Goal: Information Seeking & Learning: Learn about a topic

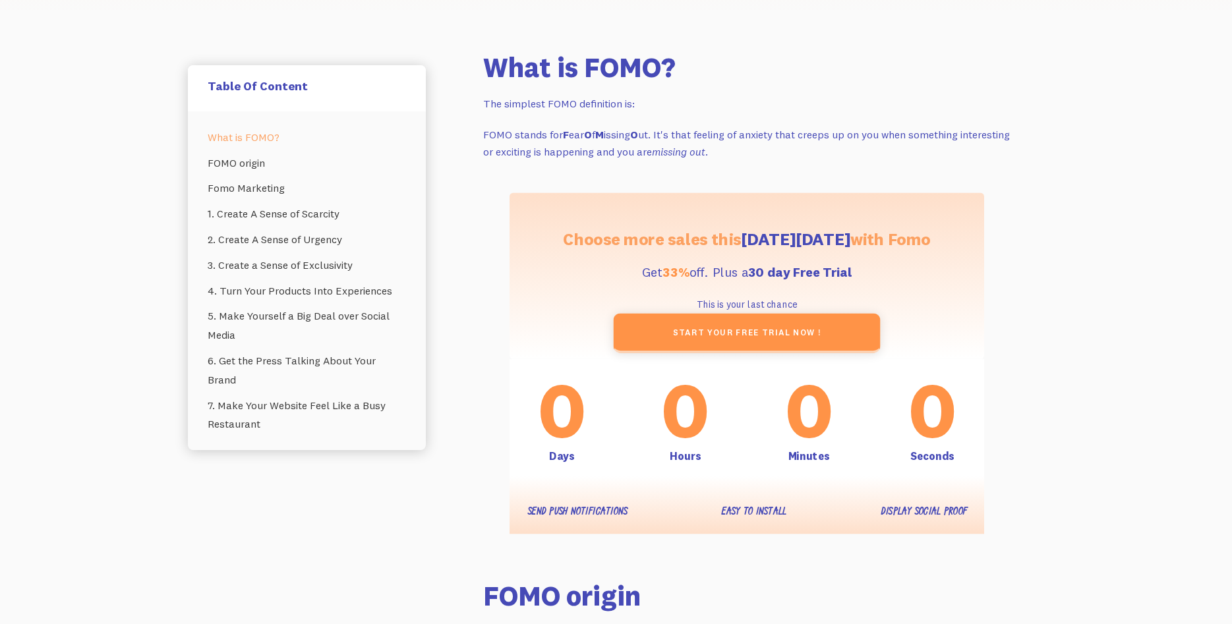
scroll to position [520, 0]
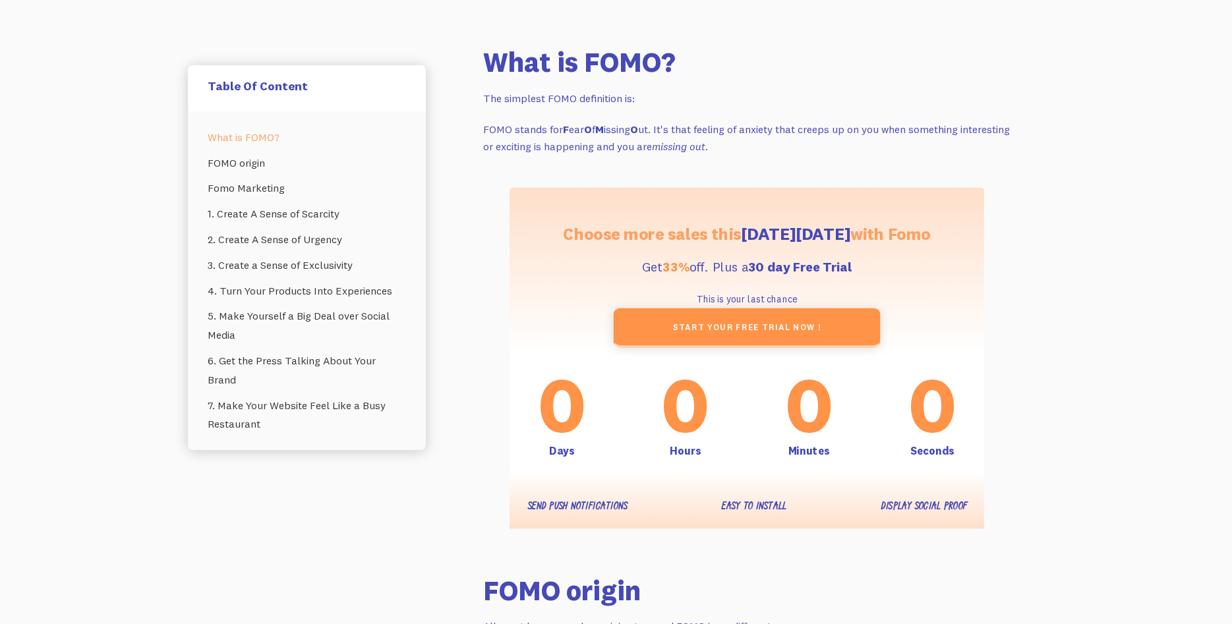
click at [647, 129] on p "FOMO stands for F ear O f M issing O ut. It's that feeling of anxiety that cree…" at bounding box center [746, 138] width 527 height 35
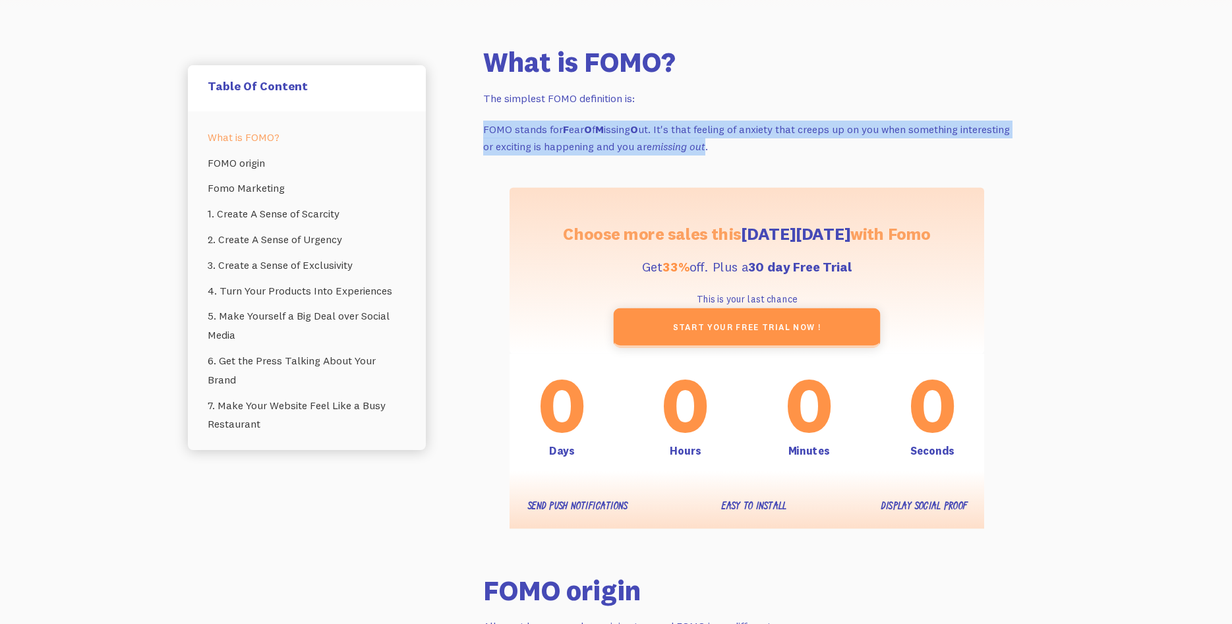
click at [647, 129] on p "FOMO stands for F ear O f M issing O ut. It's that feeling of anxiety that cree…" at bounding box center [746, 138] width 527 height 35
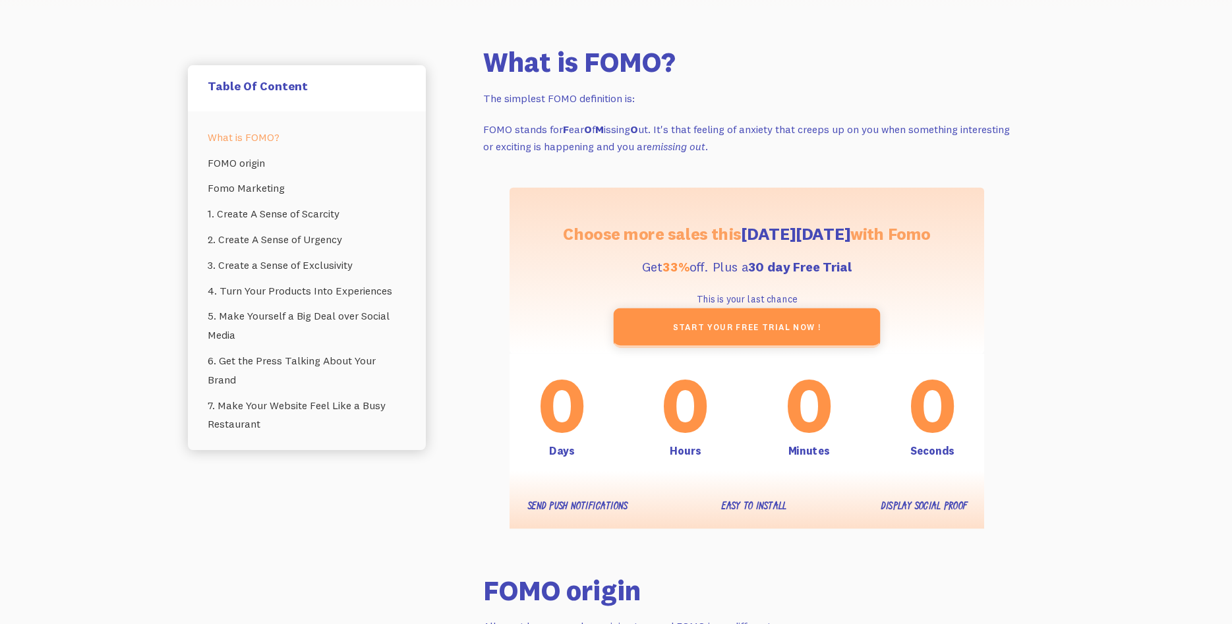
click at [647, 129] on p "FOMO stands for F ear O f M issing O ut. It's that feeling of anxiety that cree…" at bounding box center [746, 138] width 527 height 35
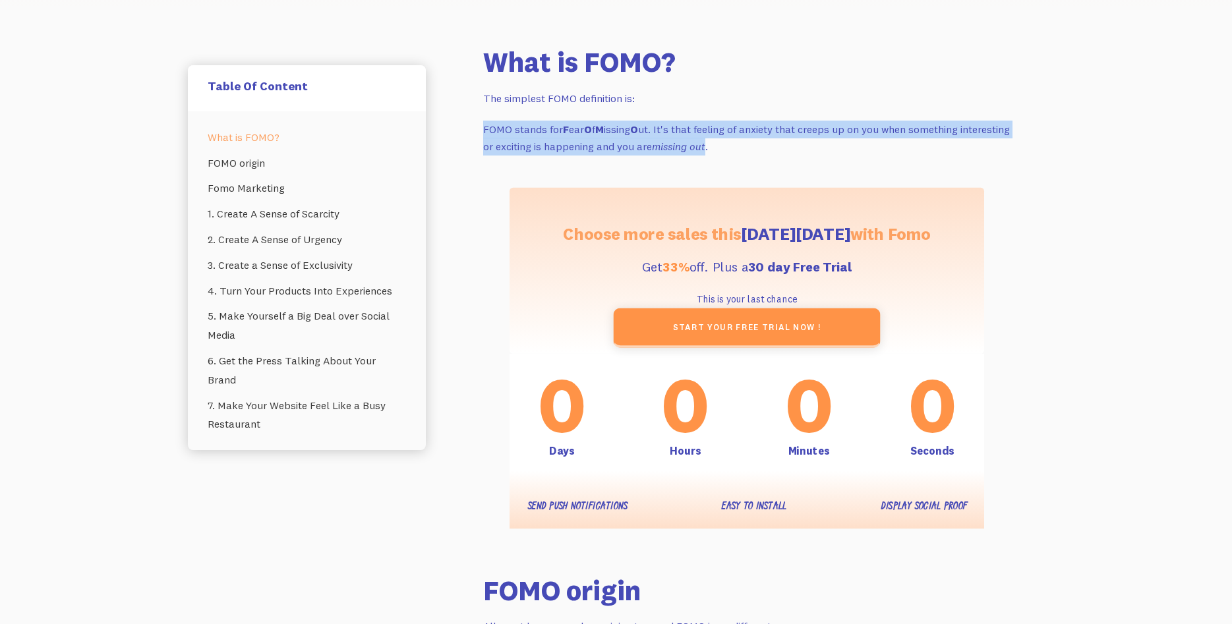
click at [647, 129] on p "FOMO stands for F ear O f M issing O ut. It's that feeling of anxiety that cree…" at bounding box center [746, 138] width 527 height 35
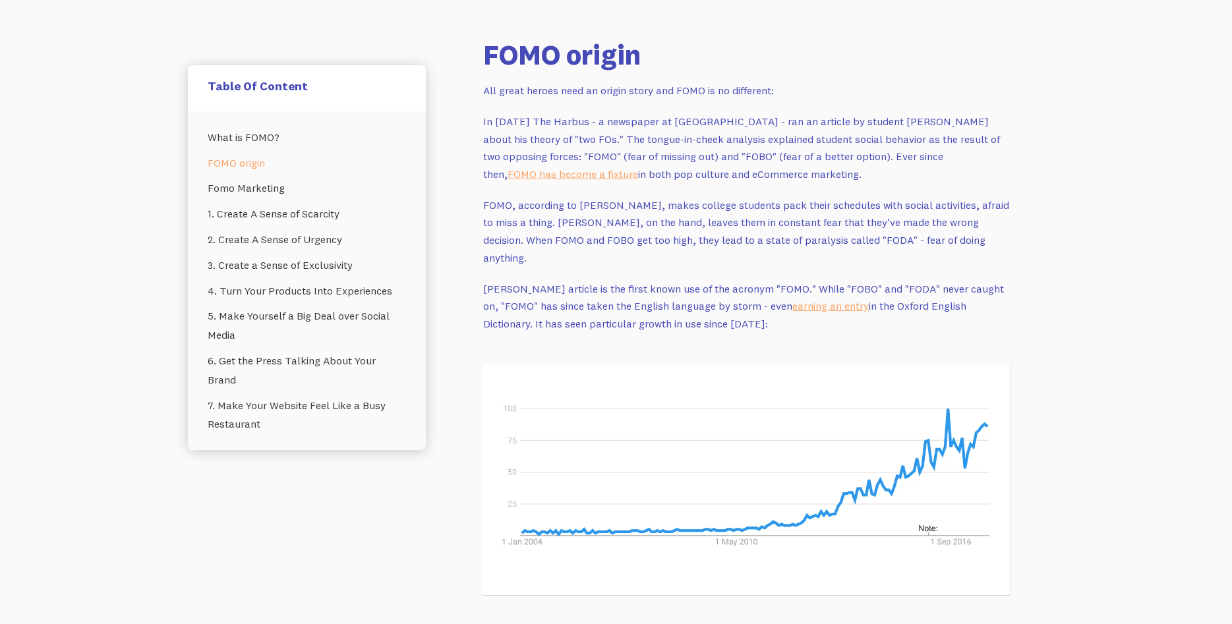
scroll to position [1056, 0]
click at [628, 83] on p "All great heroes need an origin story and FOMO is no different:" at bounding box center [746, 90] width 527 height 18
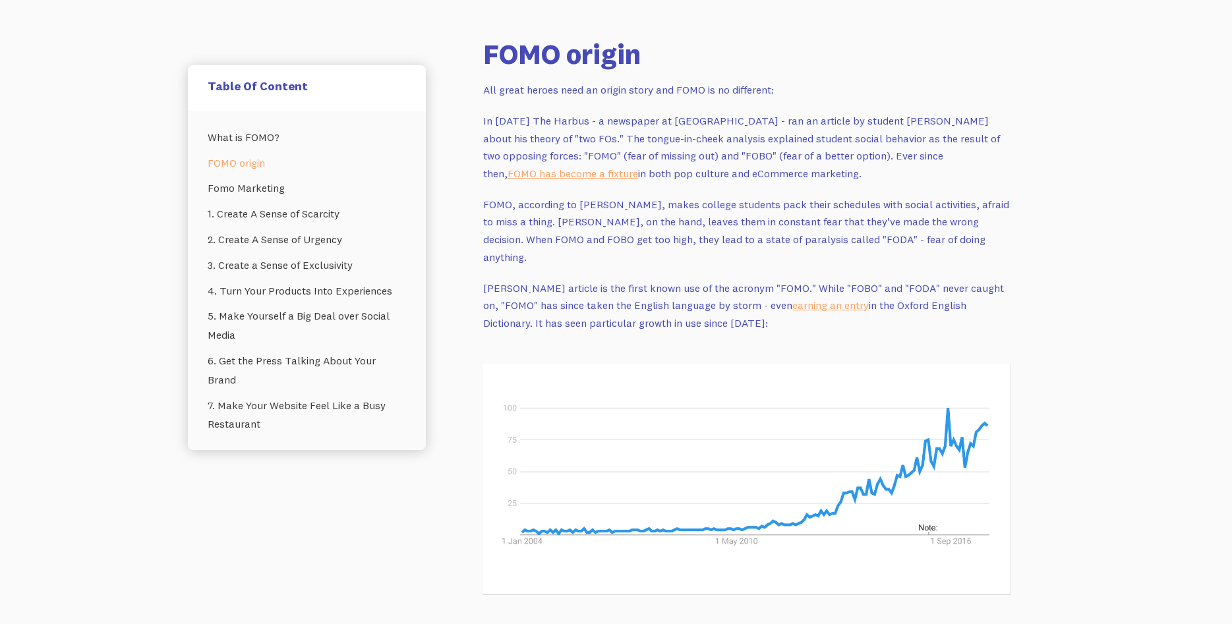
click at [628, 83] on p "All great heroes need an origin story and FOMO is no different:" at bounding box center [746, 90] width 527 height 18
click at [632, 116] on p "In [DATE] The Harbus - a newspaper at [GEOGRAPHIC_DATA] - ran an article by stu…" at bounding box center [746, 147] width 527 height 71
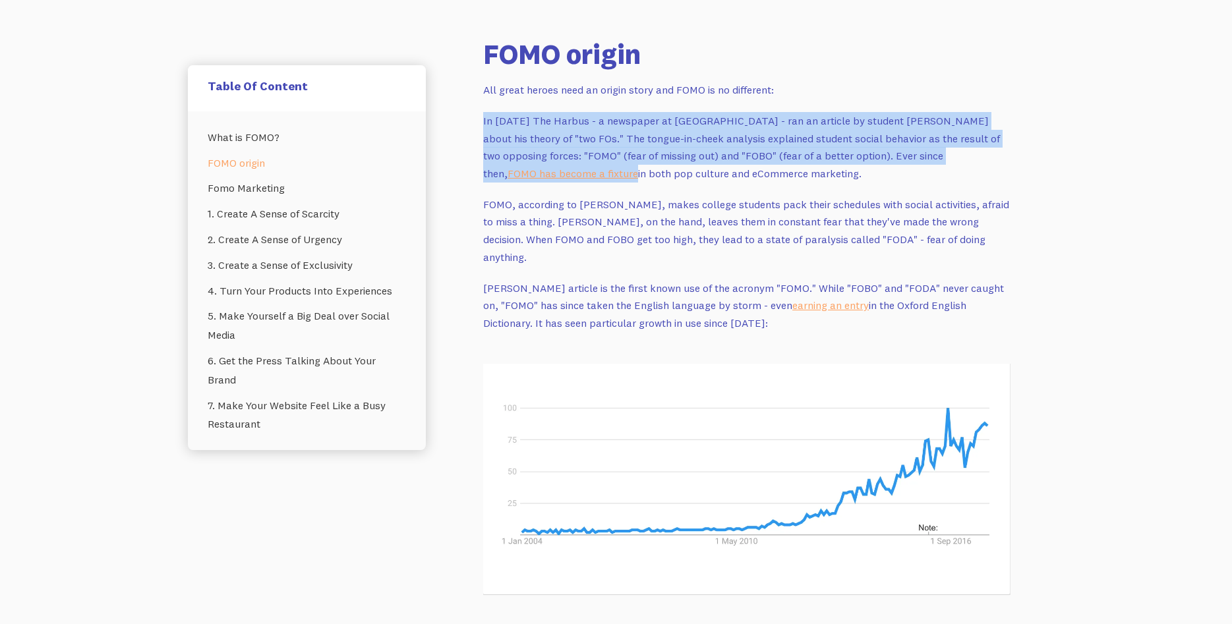
click at [632, 116] on p "In [DATE] The Harbus - a newspaper at [GEOGRAPHIC_DATA] - ran an article by stu…" at bounding box center [746, 147] width 527 height 71
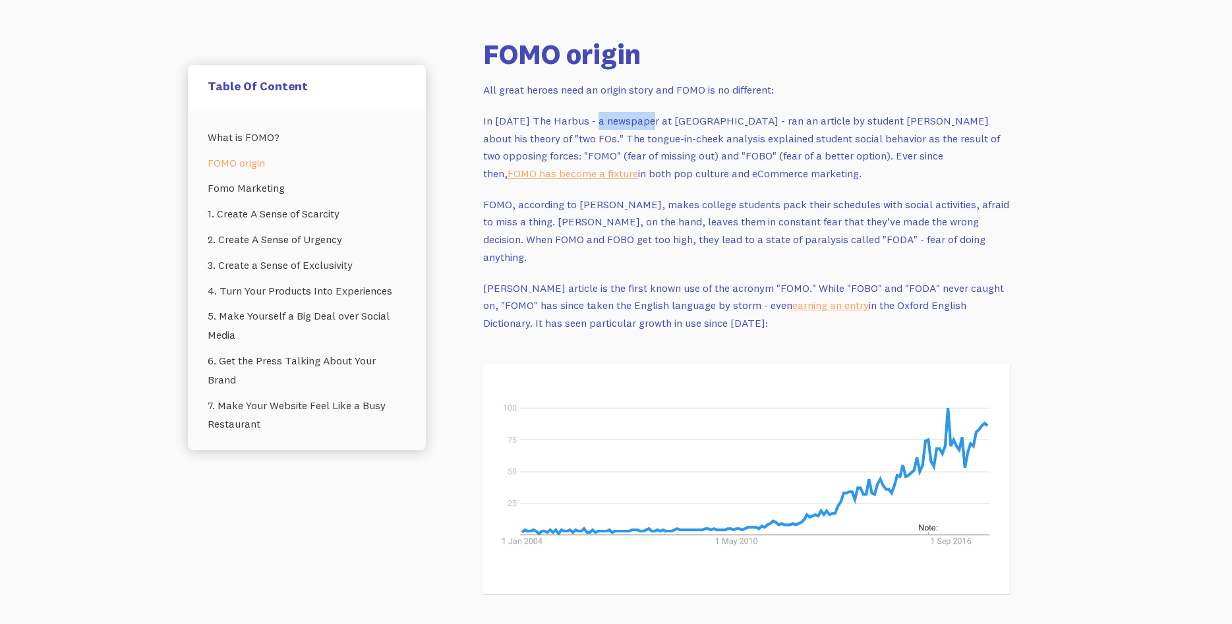
click at [632, 116] on p "In [DATE] The Harbus - a newspaper at [GEOGRAPHIC_DATA] - ran an article by stu…" at bounding box center [746, 147] width 527 height 71
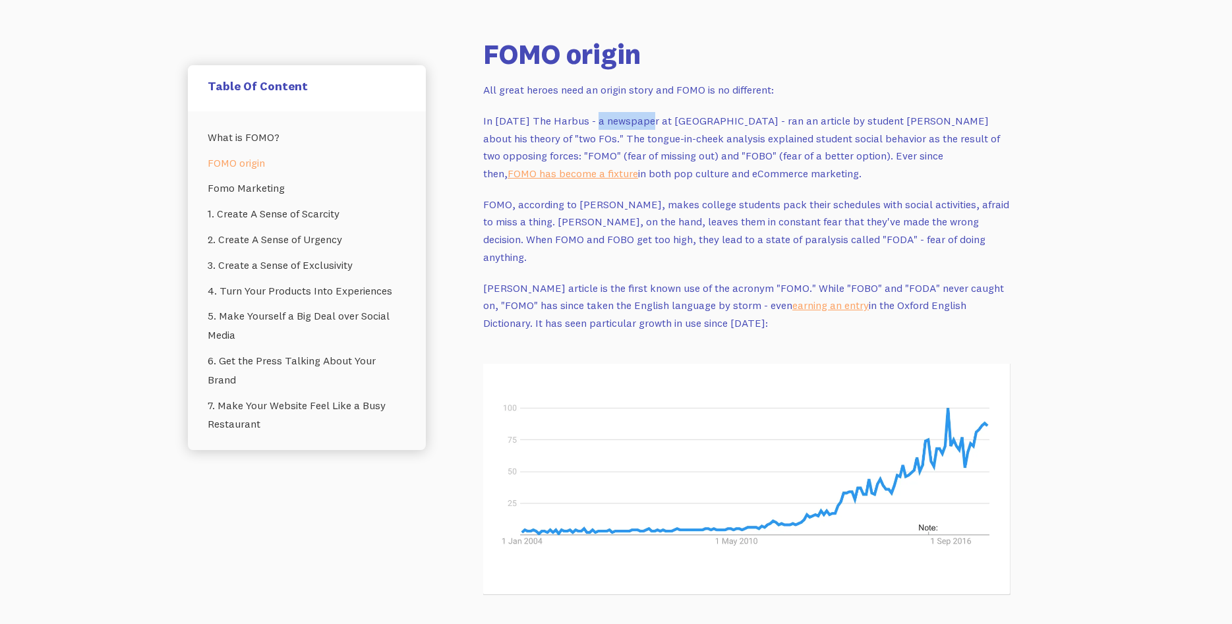
click at [632, 116] on p "In [DATE] The Harbus - a newspaper at [GEOGRAPHIC_DATA] - ran an article by stu…" at bounding box center [746, 147] width 527 height 71
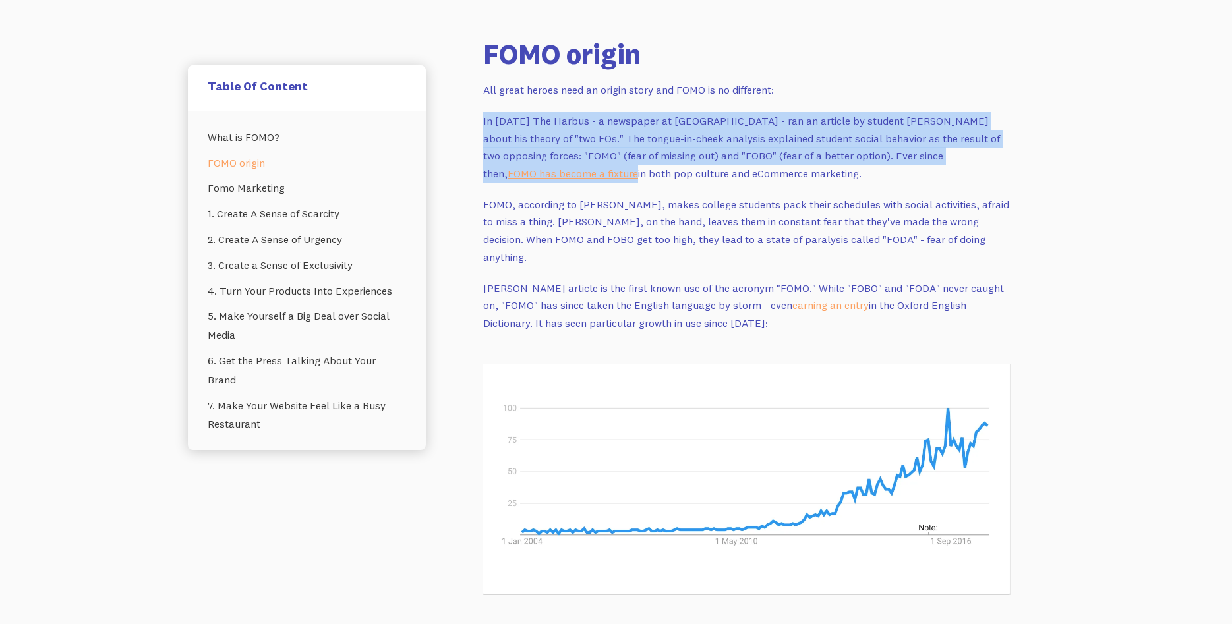
click at [632, 116] on p "In [DATE] The Harbus - a newspaper at [GEOGRAPHIC_DATA] - ran an article by stu…" at bounding box center [746, 147] width 527 height 71
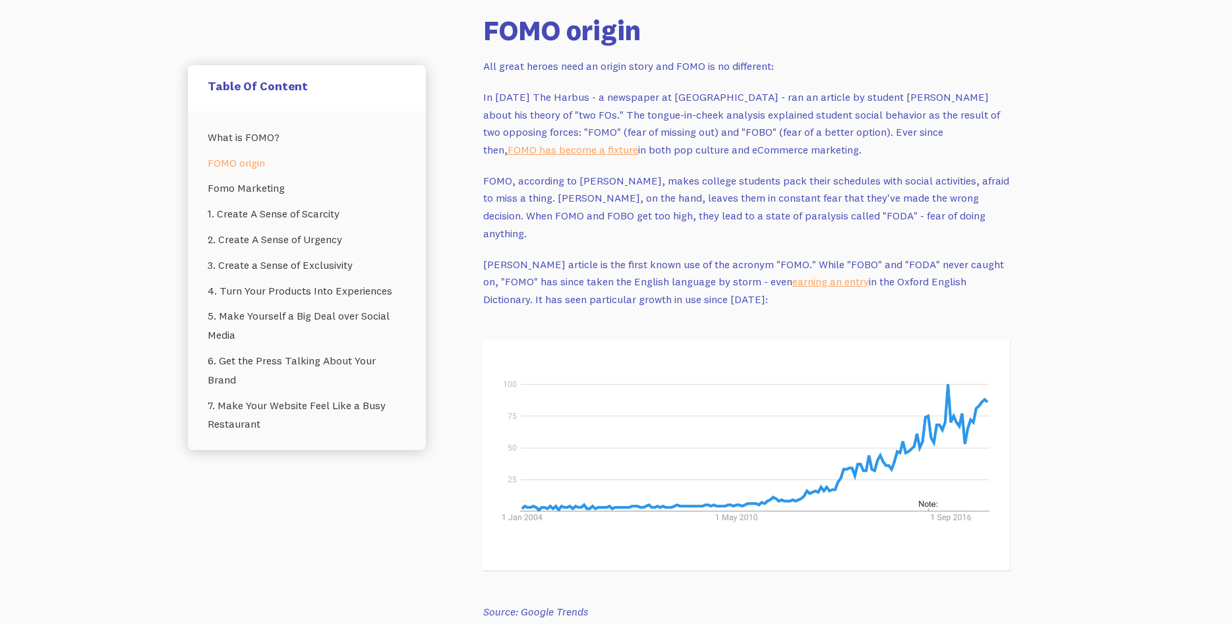
scroll to position [1081, 0]
click at [632, 116] on p "In [DATE] The Harbus - a newspaper at [GEOGRAPHIC_DATA] - ran an article by stu…" at bounding box center [746, 123] width 527 height 71
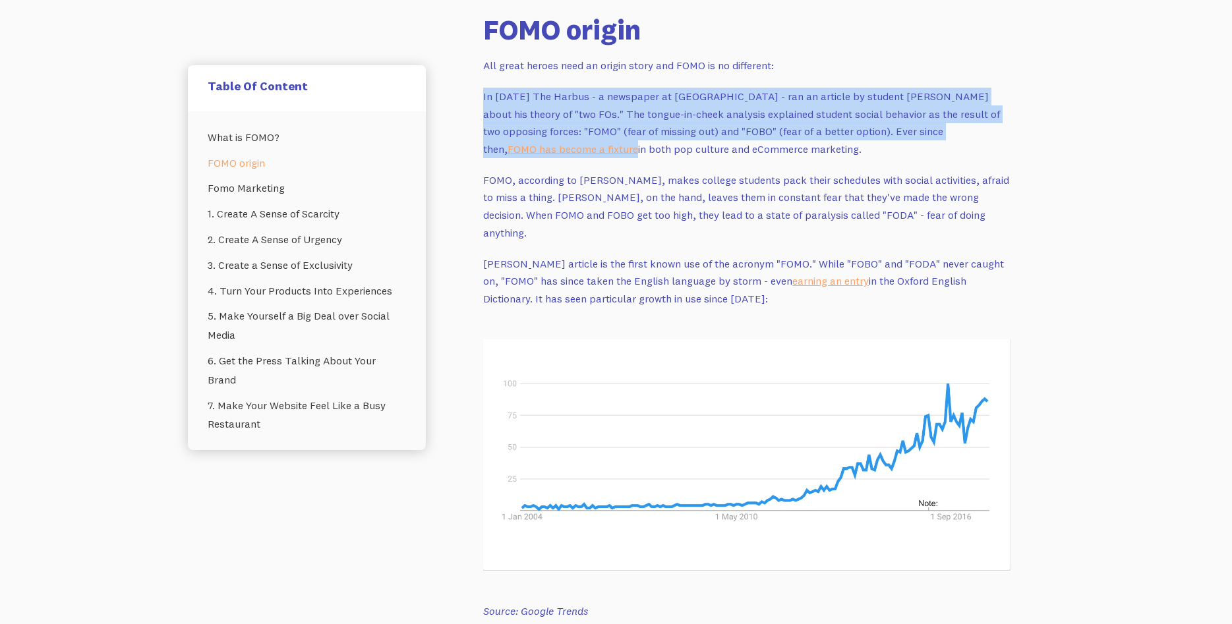
click at [632, 116] on p "In [DATE] The Harbus - a newspaper at [GEOGRAPHIC_DATA] - ran an article by stu…" at bounding box center [746, 123] width 527 height 71
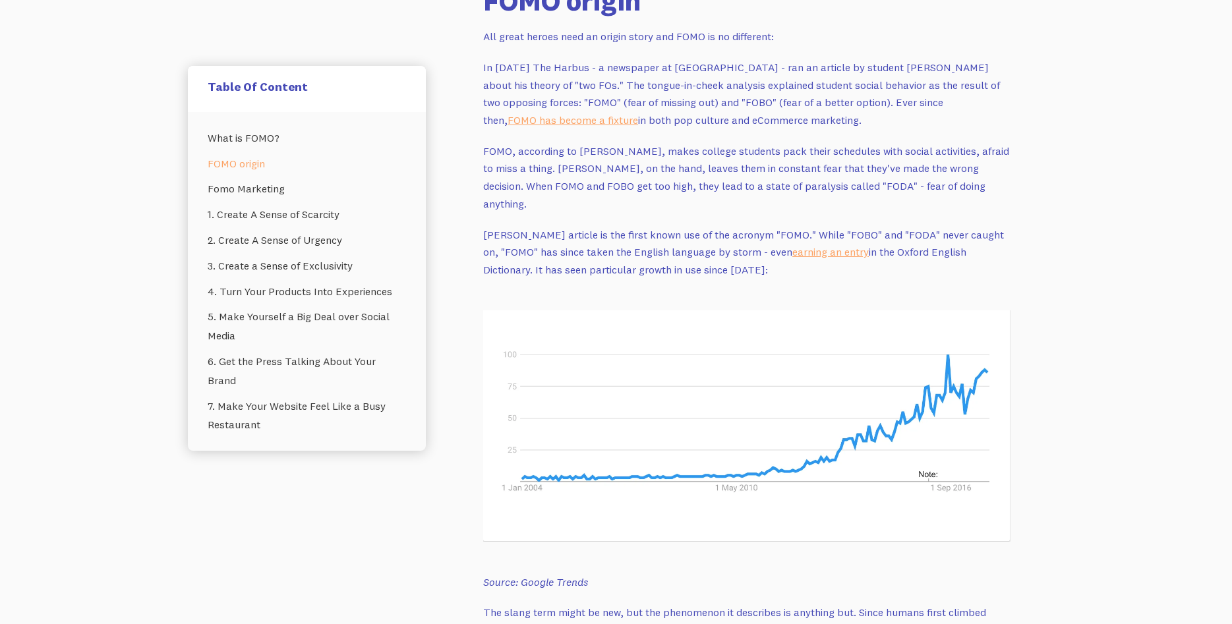
scroll to position [1110, 0]
click at [632, 116] on p "In [DATE] The Harbus - a newspaper at [GEOGRAPHIC_DATA] - ran an article by stu…" at bounding box center [746, 93] width 527 height 71
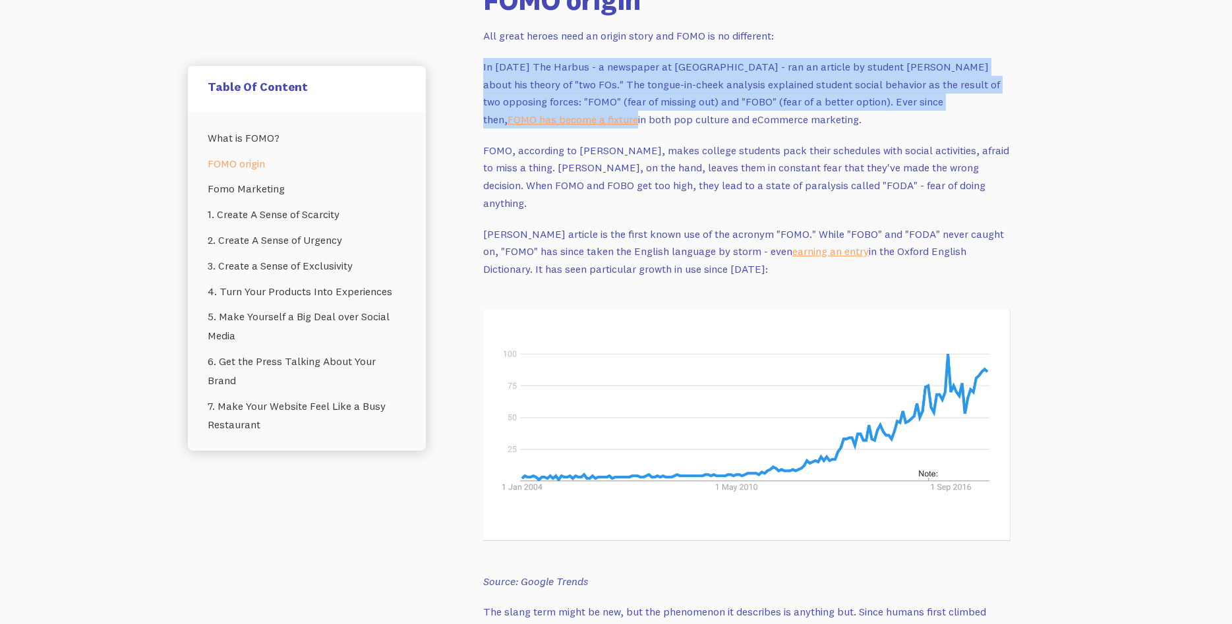
click at [632, 116] on p "In [DATE] The Harbus - a newspaper at [GEOGRAPHIC_DATA] - ran an article by stu…" at bounding box center [746, 93] width 527 height 71
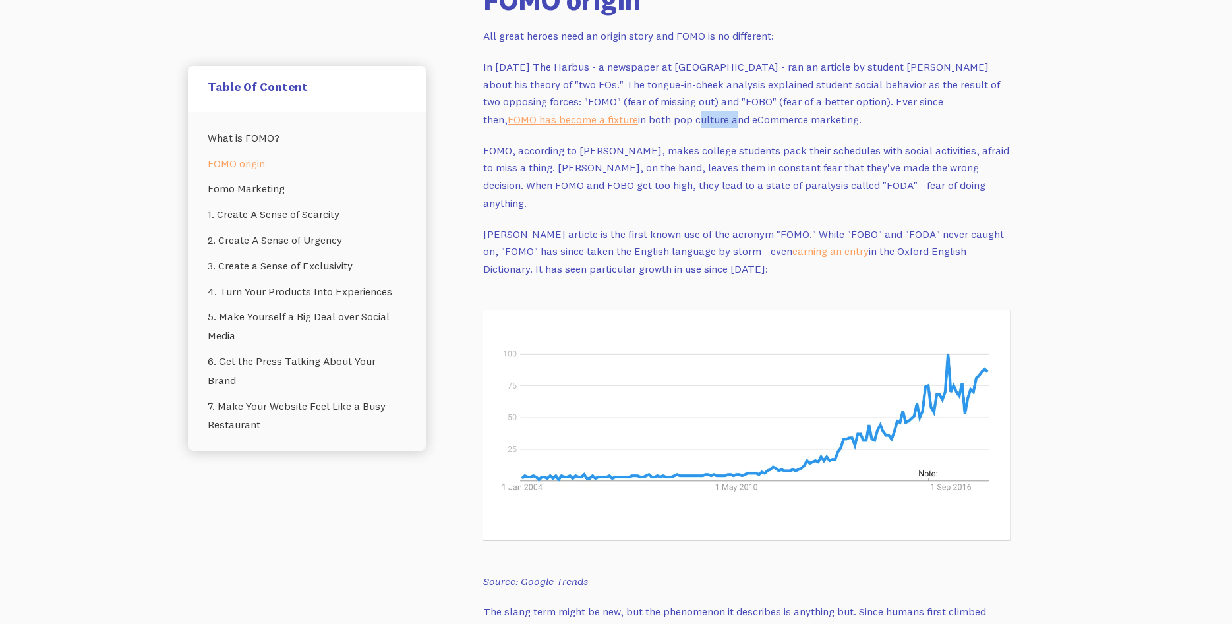
click at [632, 116] on p "In [DATE] The Harbus - a newspaper at [GEOGRAPHIC_DATA] - ran an article by stu…" at bounding box center [746, 93] width 527 height 71
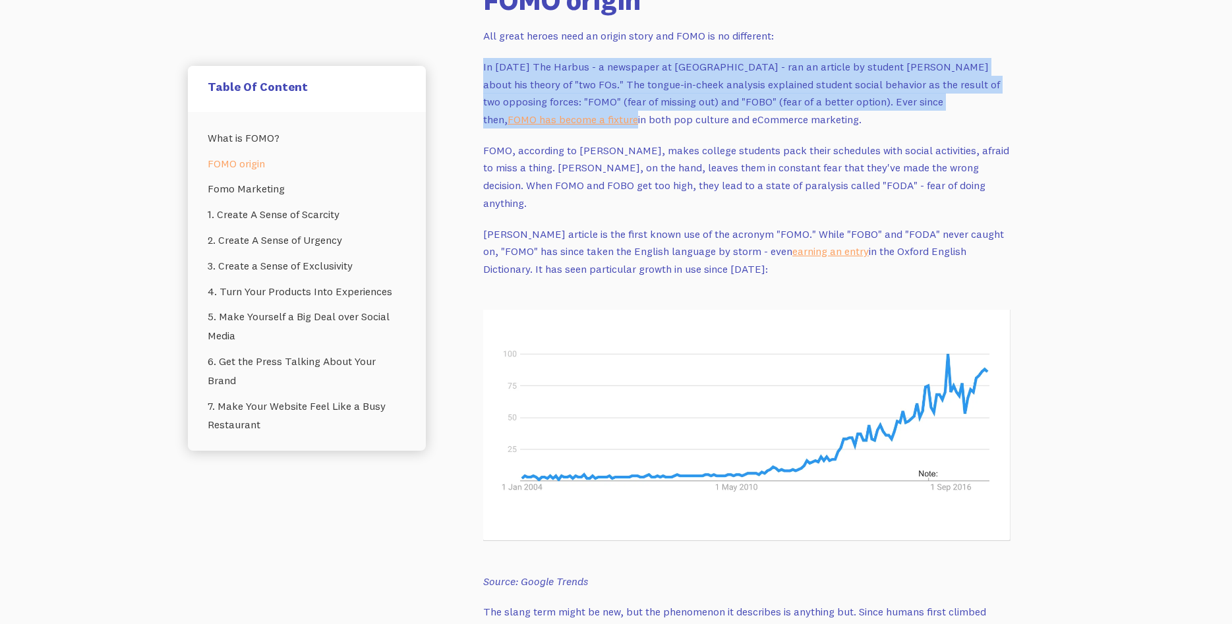
click at [632, 116] on p "In [DATE] The Harbus - a newspaper at [GEOGRAPHIC_DATA] - ran an article by stu…" at bounding box center [746, 93] width 527 height 71
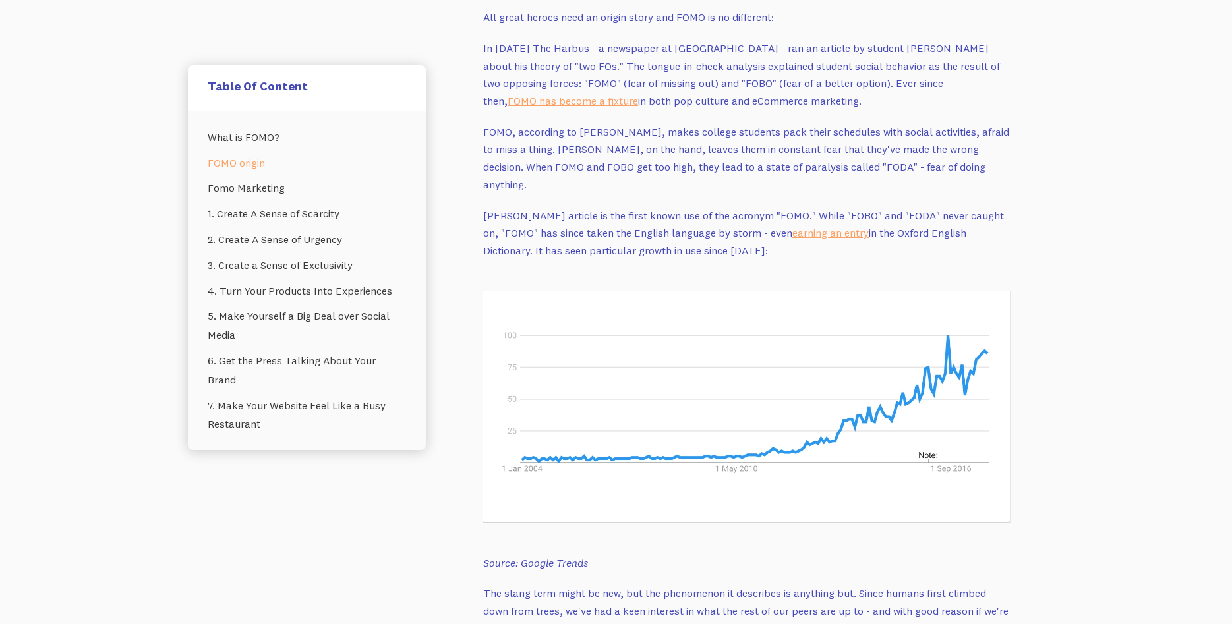
scroll to position [1139, 0]
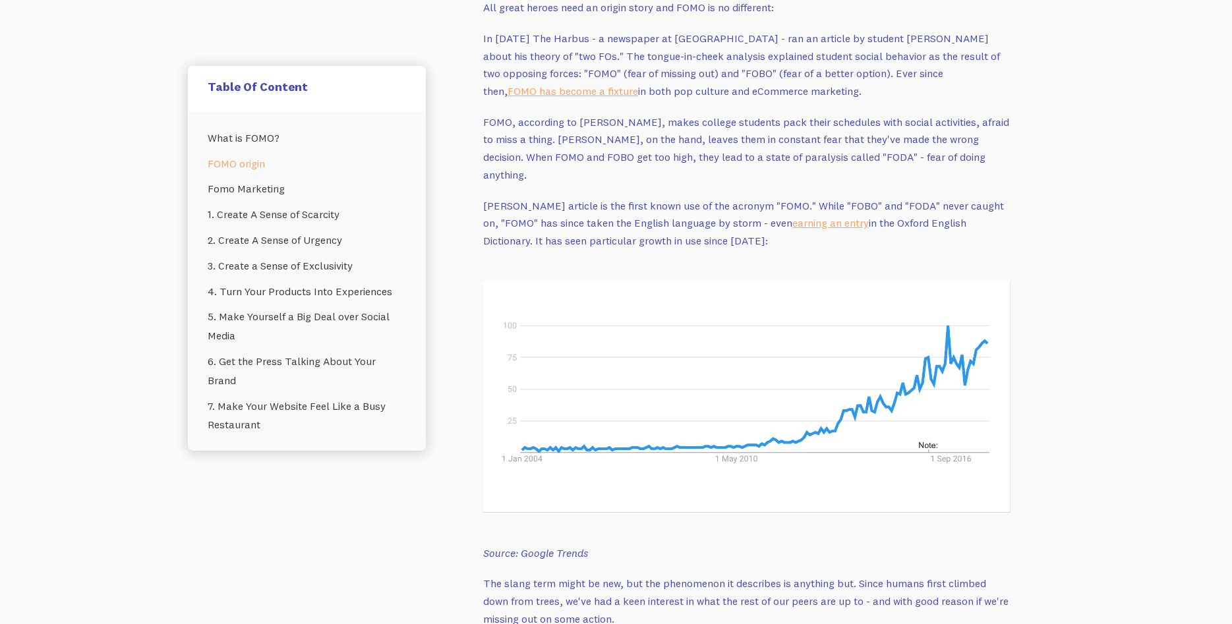
click at [632, 116] on p "FOMO, according to [PERSON_NAME], makes college students pack their schedules w…" at bounding box center [746, 148] width 527 height 71
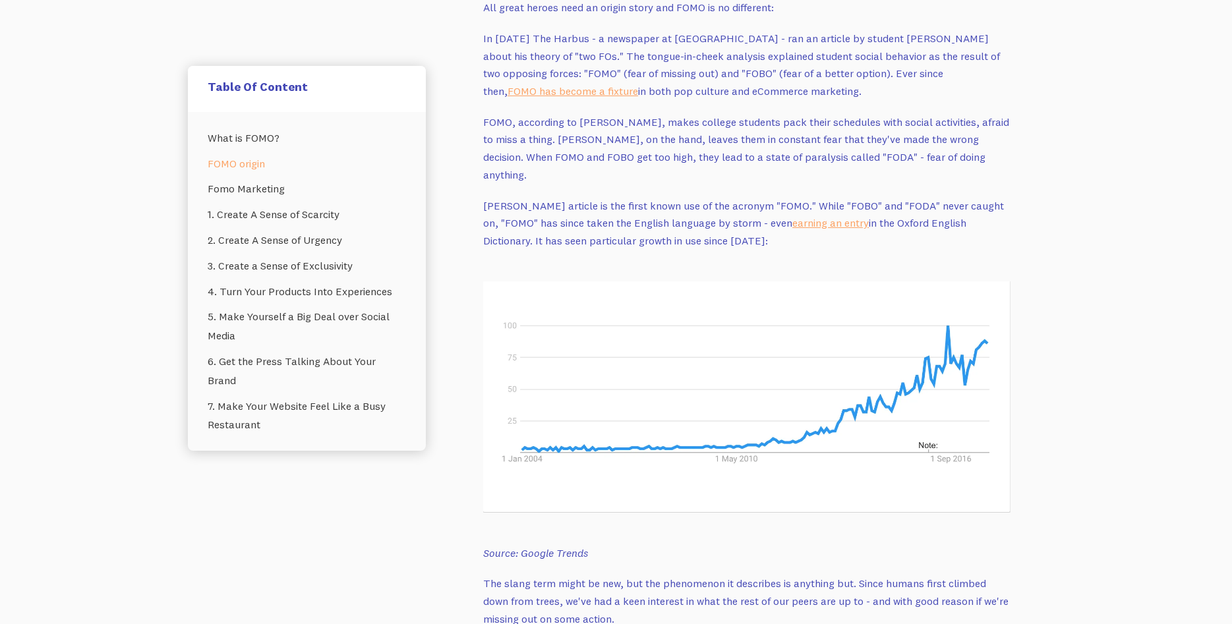
click at [632, 116] on p "FOMO, according to [PERSON_NAME], makes college students pack their schedules w…" at bounding box center [746, 148] width 527 height 71
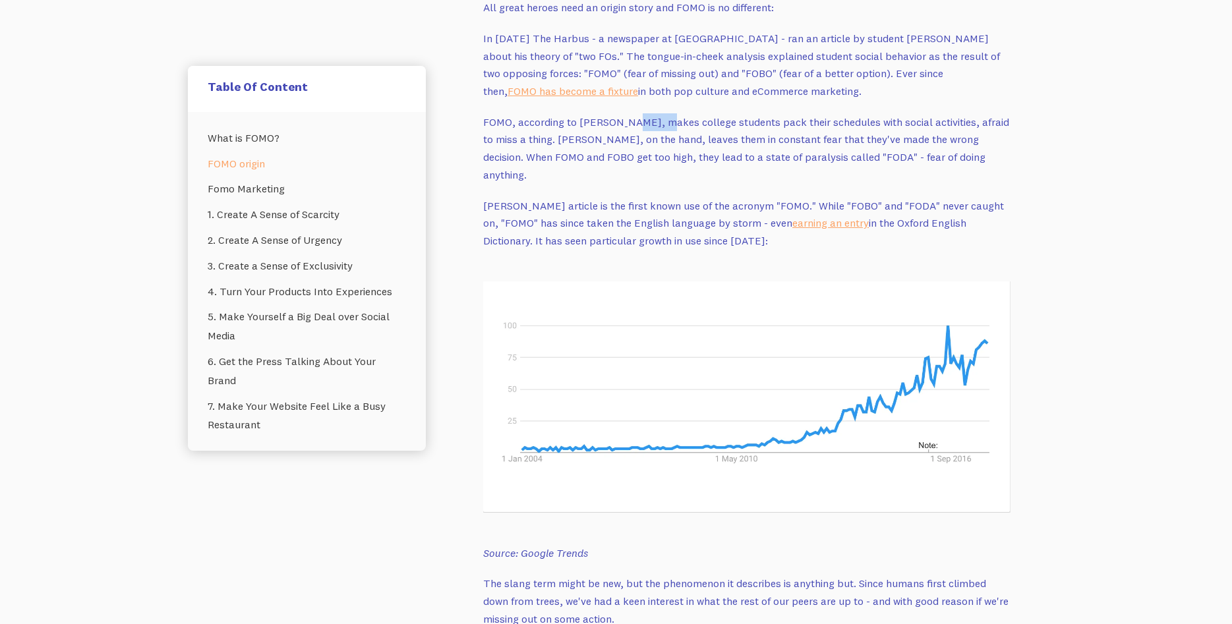
click at [632, 116] on p "FOMO, according to [PERSON_NAME], makes college students pack their schedules w…" at bounding box center [746, 148] width 527 height 71
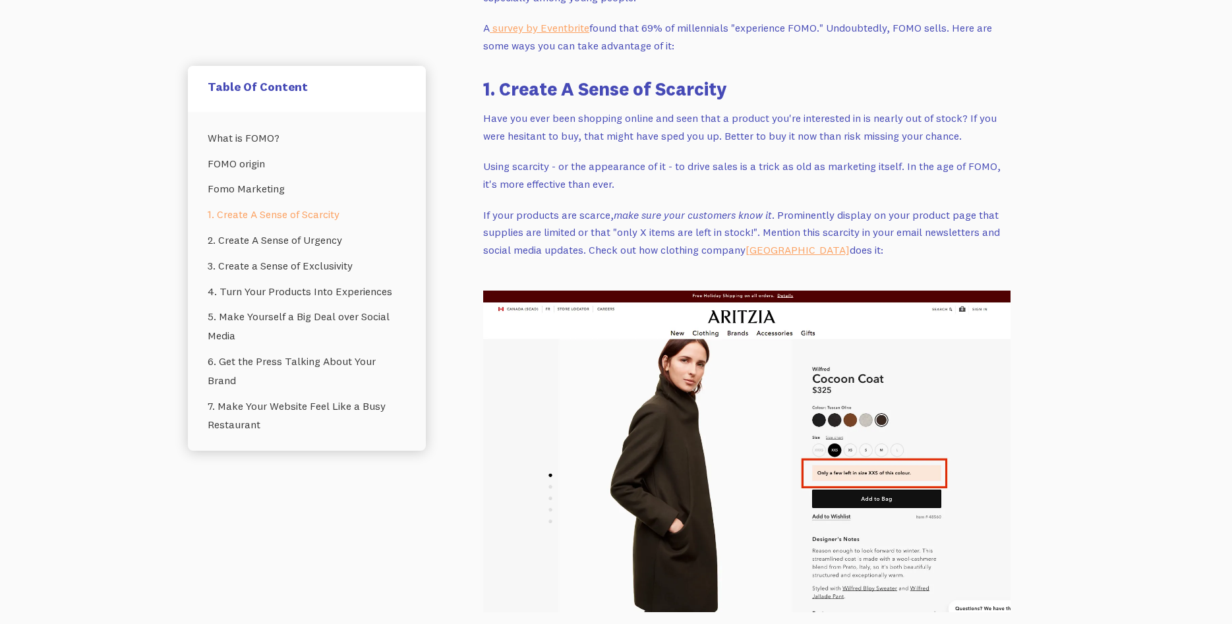
scroll to position [1915, 0]
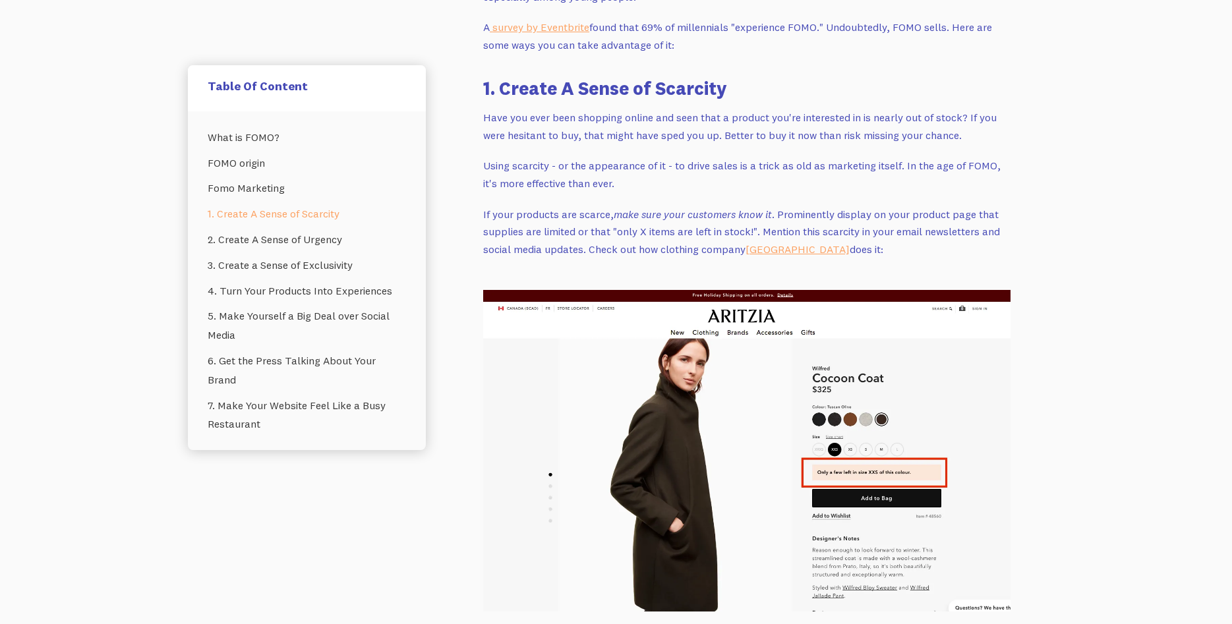
click at [632, 116] on p "Have you ever been shopping online and seen that a product you're interested in…" at bounding box center [746, 126] width 527 height 35
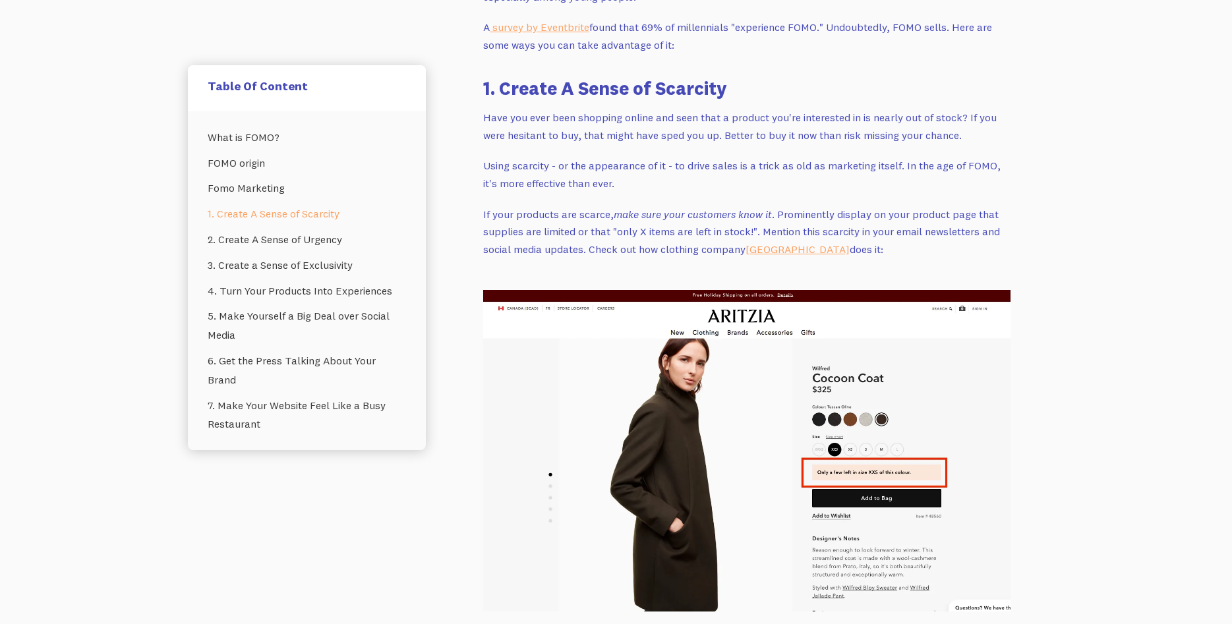
click at [632, 116] on p "Have you ever been shopping online and seen that a product you're interested in…" at bounding box center [746, 126] width 527 height 35
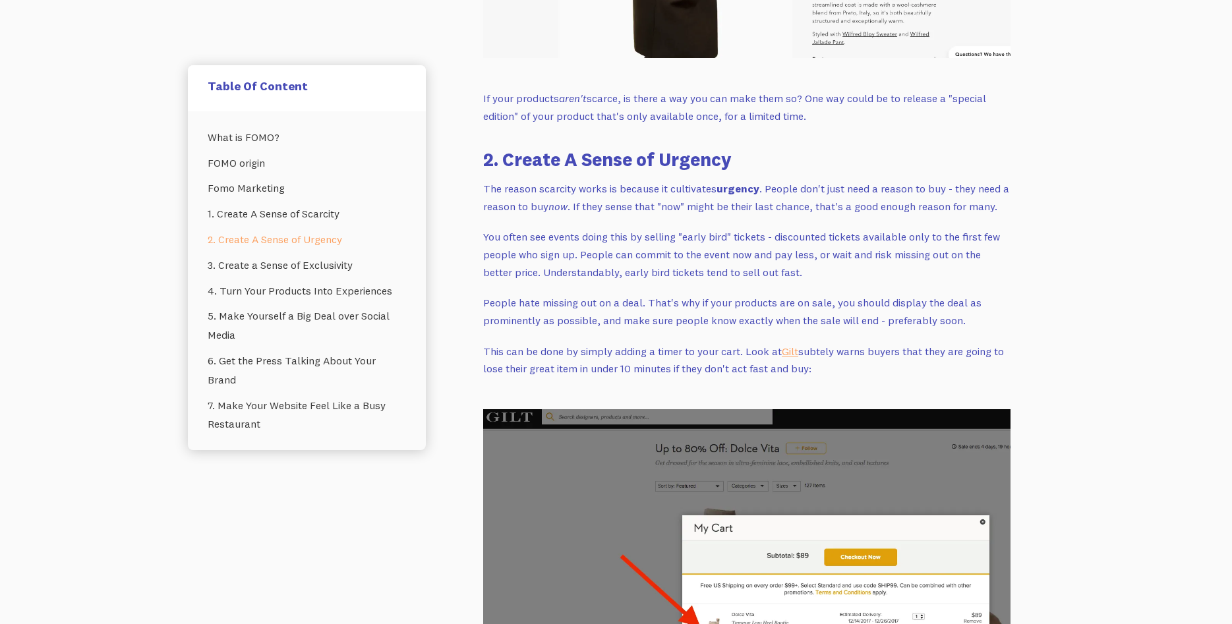
scroll to position [2480, 0]
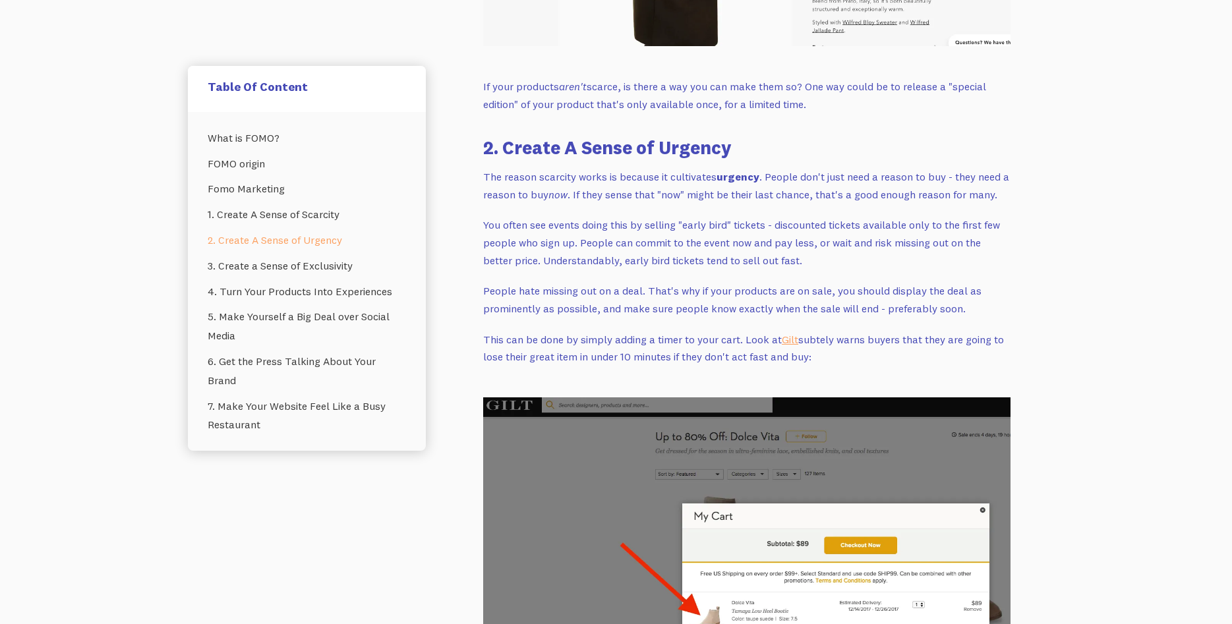
click at [547, 216] on p "You often see events doing this by selling "early bird" tickets - discounted ti…" at bounding box center [746, 242] width 527 height 53
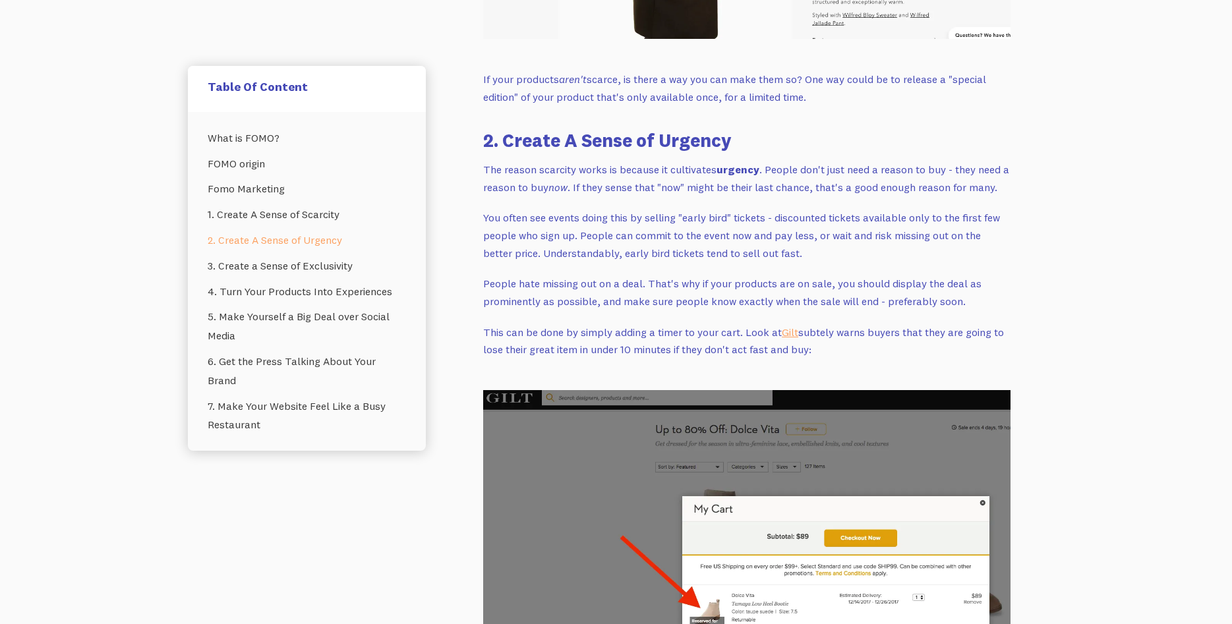
scroll to position [2495, 0]
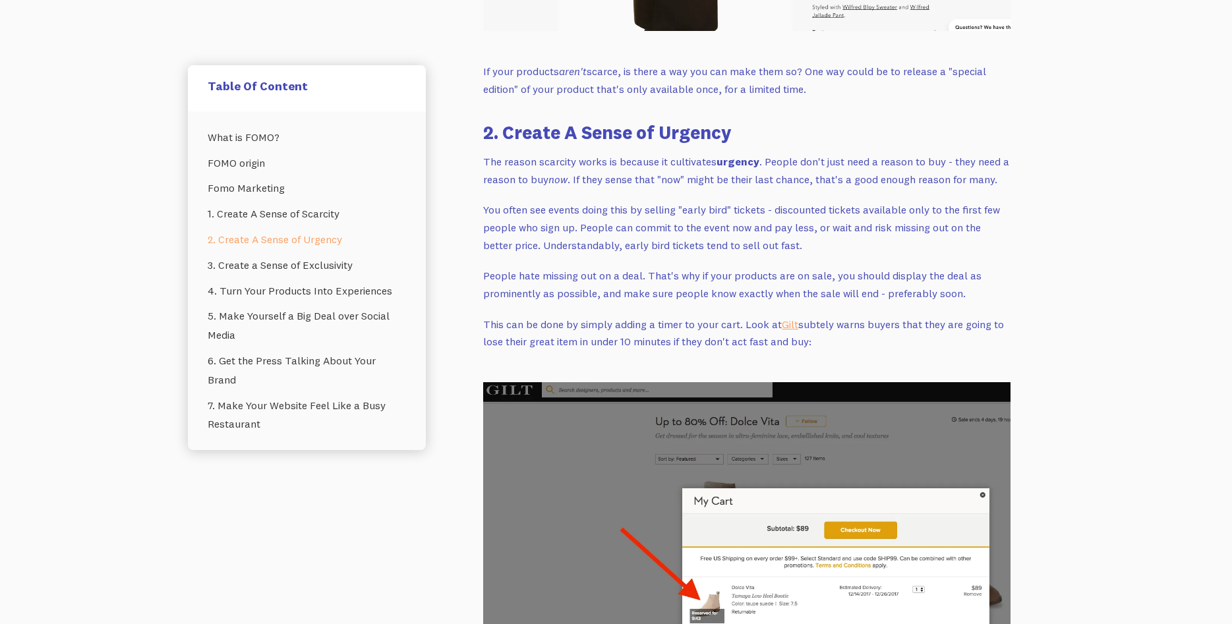
click at [547, 201] on p "You often see events doing this by selling "early bird" tickets - discounted ti…" at bounding box center [746, 227] width 527 height 53
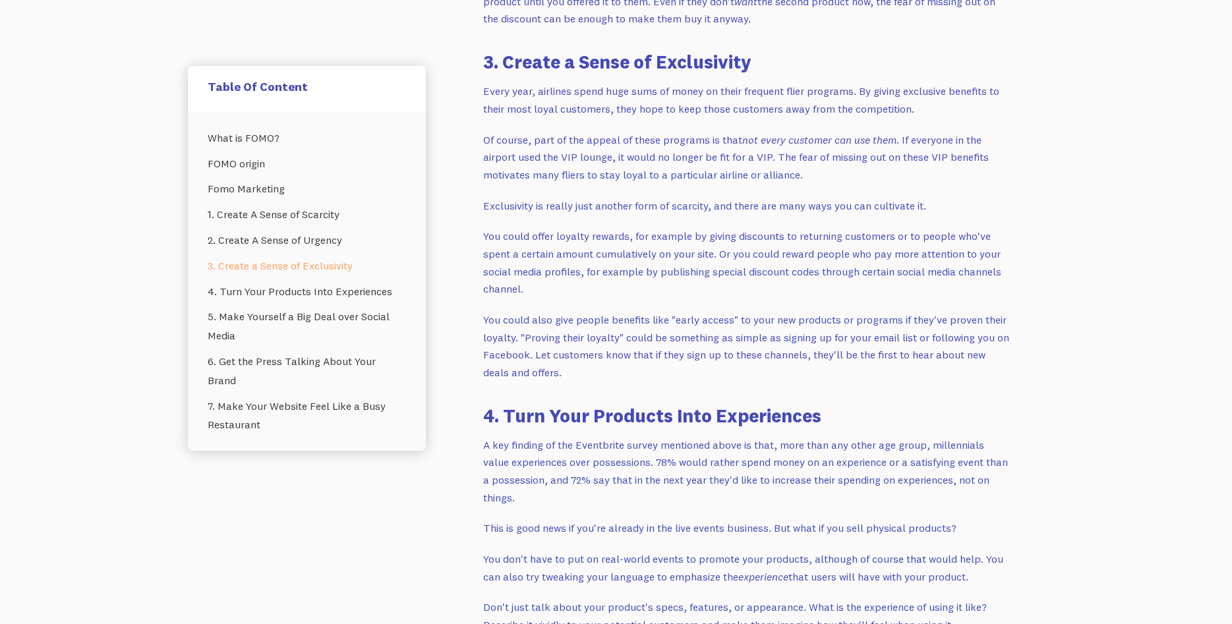
scroll to position [3344, 0]
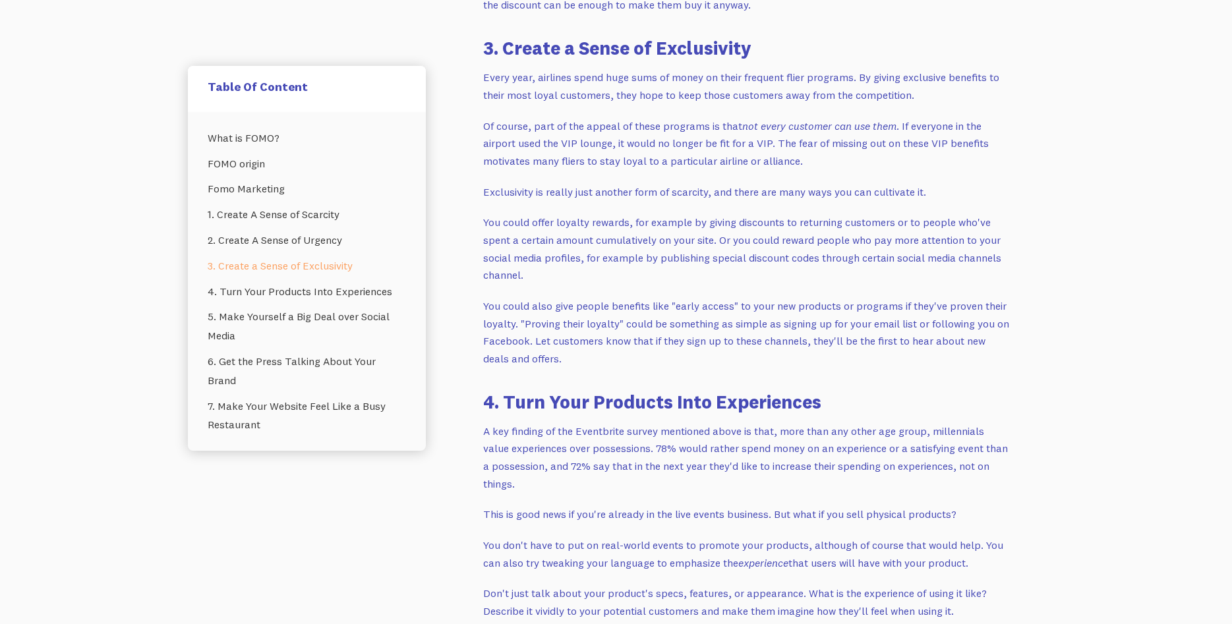
click at [547, 214] on p "You could offer loyalty rewards, for example by giving discounts to returning c…" at bounding box center [746, 249] width 527 height 71
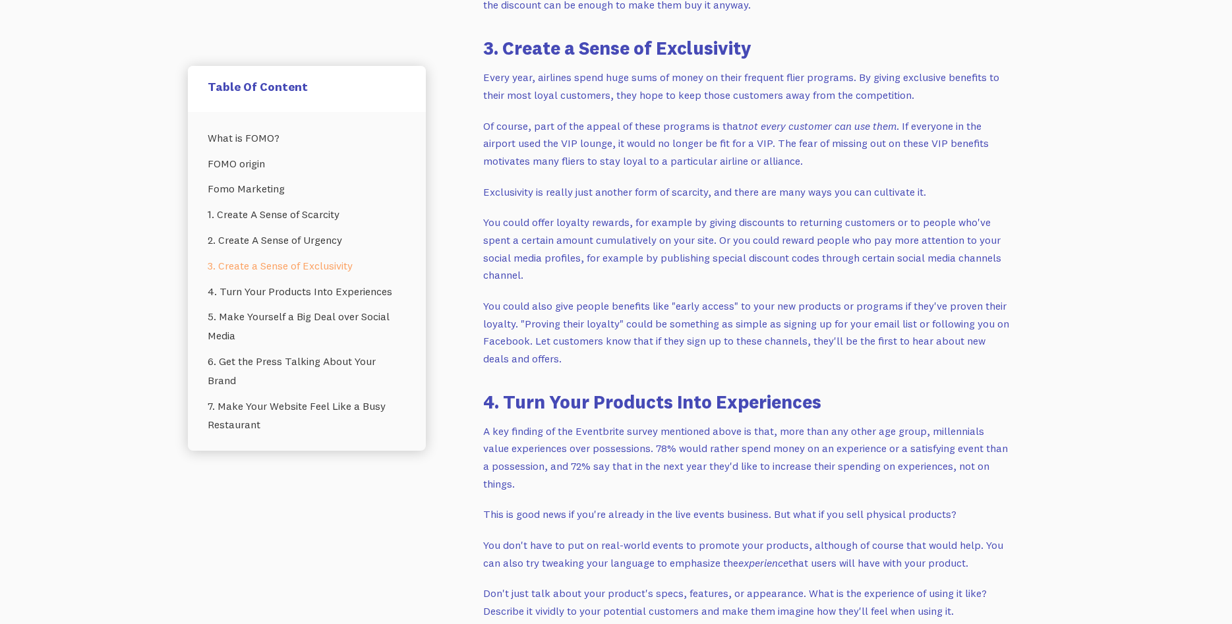
click at [547, 214] on p "You could offer loyalty rewards, for example by giving discounts to returning c…" at bounding box center [746, 249] width 527 height 71
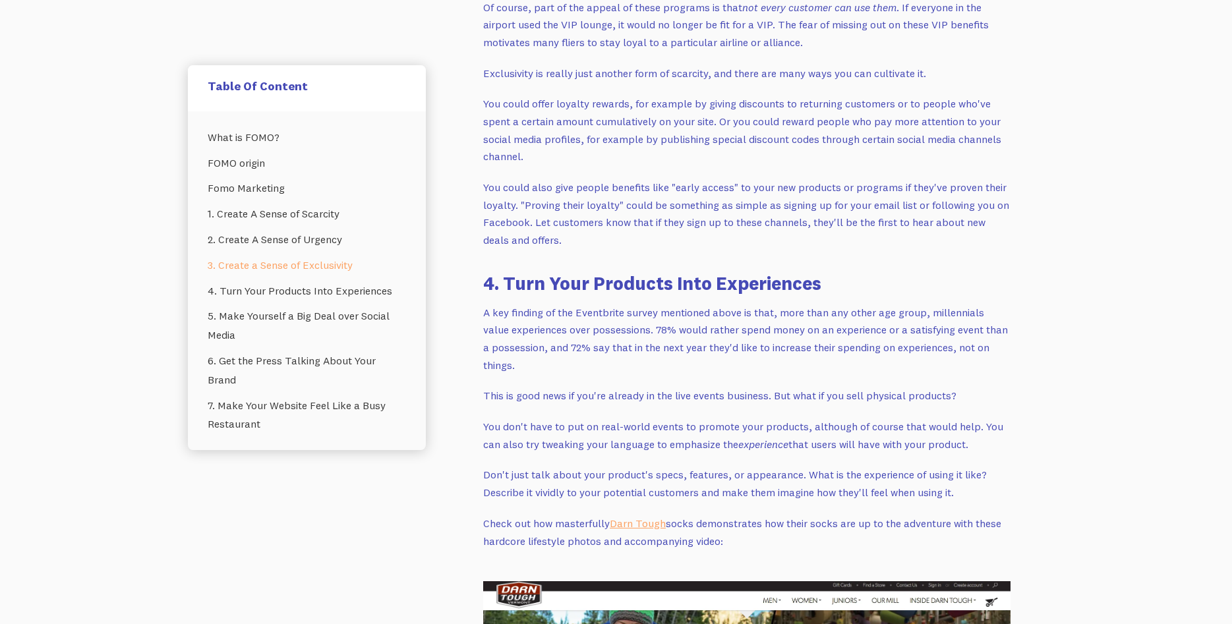
scroll to position [3464, 0]
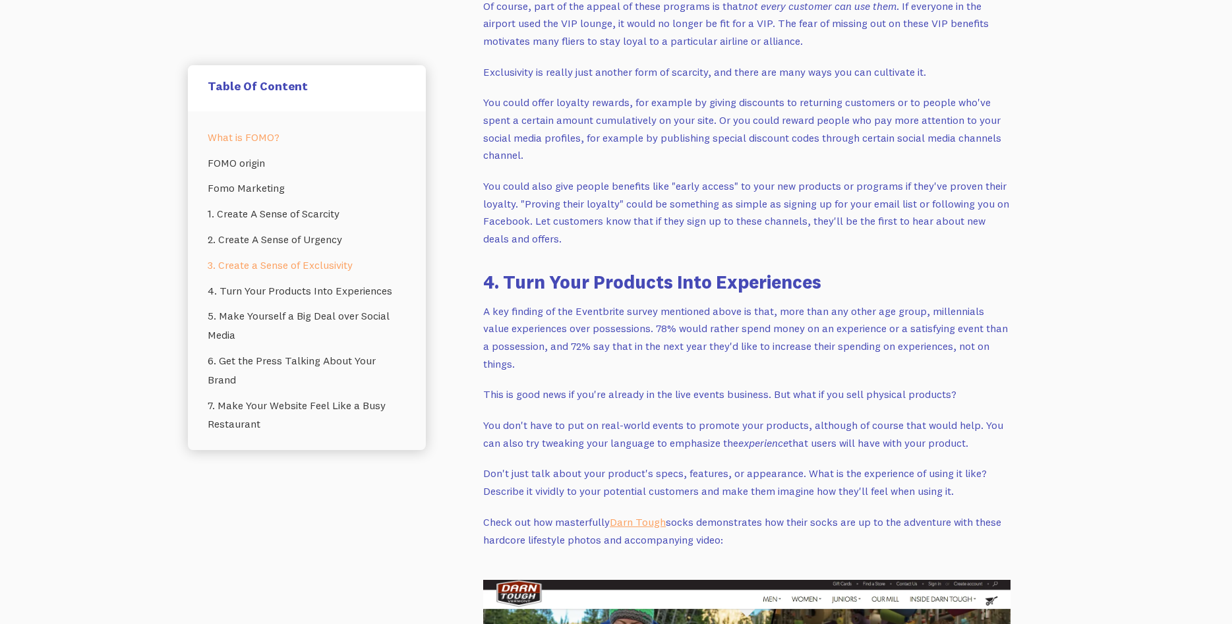
click at [249, 133] on link "What is FOMO?" at bounding box center [307, 138] width 198 height 26
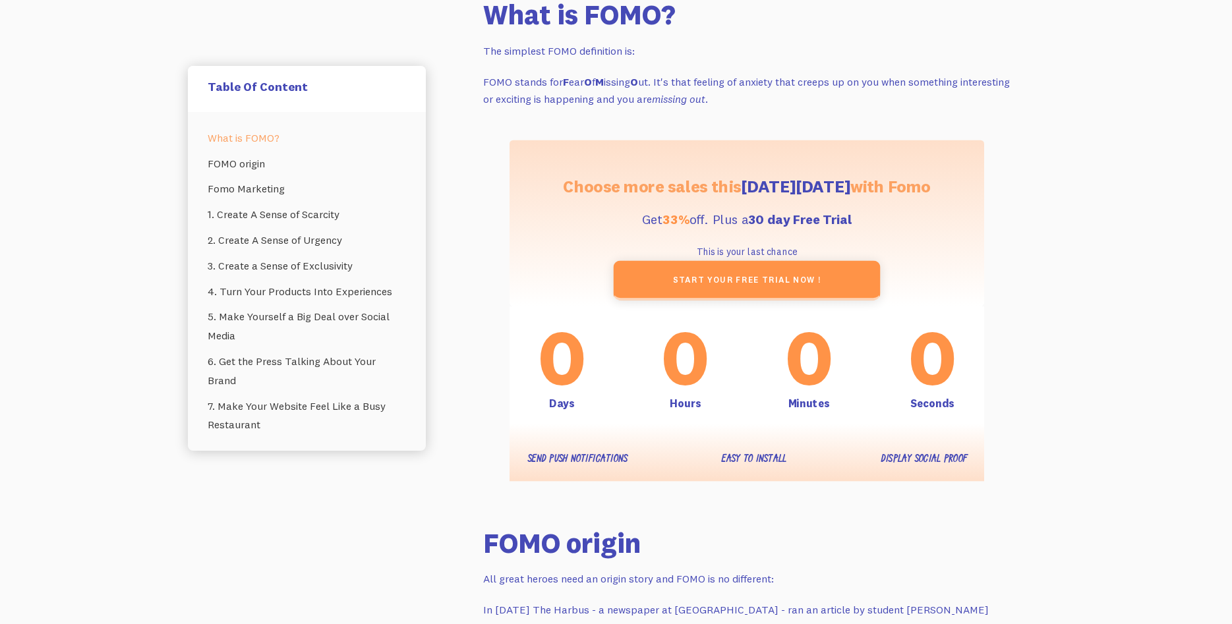
scroll to position [565, 0]
